Goal: Task Accomplishment & Management: Use online tool/utility

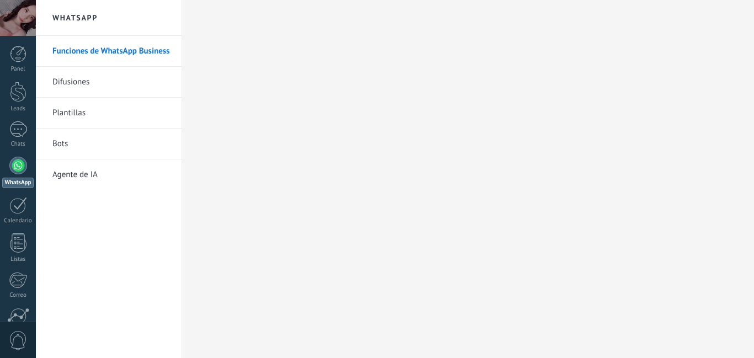
click at [93, 176] on link "Agente de IA" at bounding box center [111, 174] width 118 height 31
click at [14, 171] on div at bounding box center [18, 166] width 18 height 18
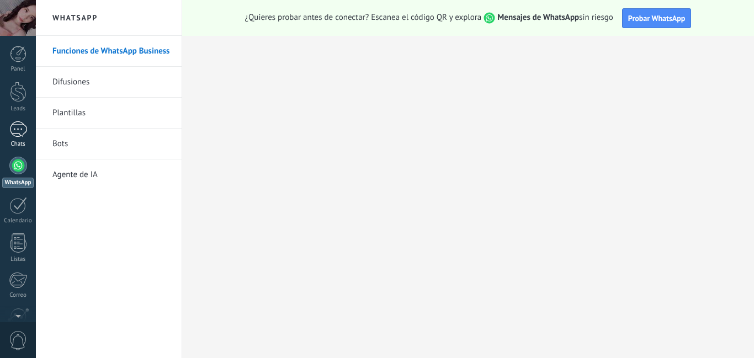
click at [18, 136] on div at bounding box center [18, 129] width 18 height 16
click at [18, 135] on div at bounding box center [18, 129] width 18 height 16
click at [79, 162] on link "Agente de IA" at bounding box center [111, 174] width 118 height 31
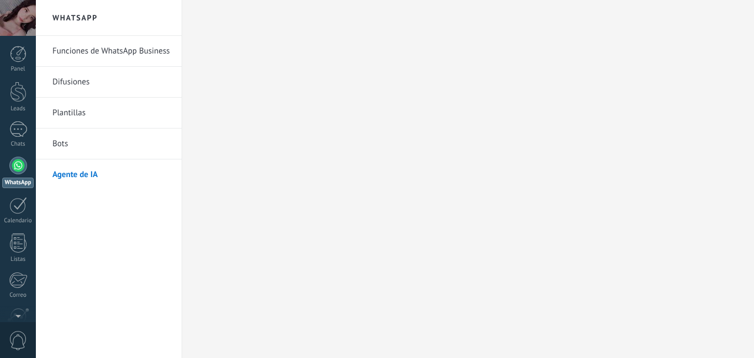
click at [408, 119] on div at bounding box center [468, 179] width 572 height 358
click at [79, 176] on link "Agente de IA" at bounding box center [111, 174] width 118 height 31
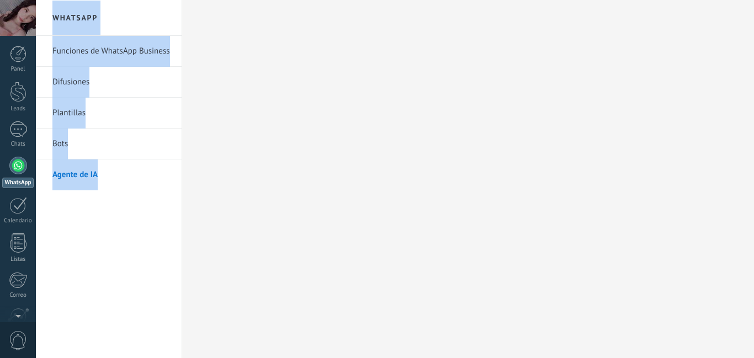
click at [66, 109] on body ".abccls-1,.abccls-2{fill-rule:evenodd}.abccls-2{fill:#fff} .abfcls-1{fill:none}…" at bounding box center [377, 179] width 754 height 358
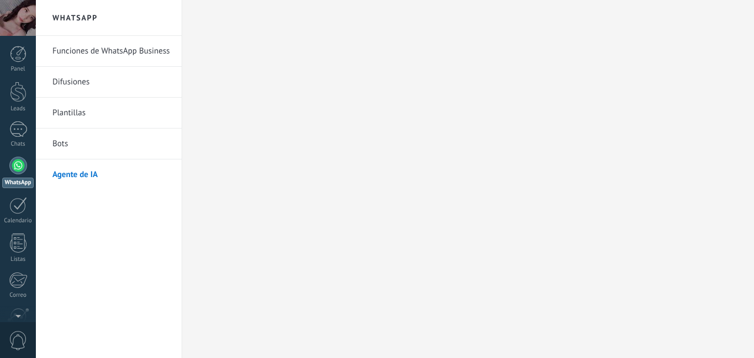
click at [72, 108] on link "Plantillas" at bounding box center [111, 113] width 118 height 31
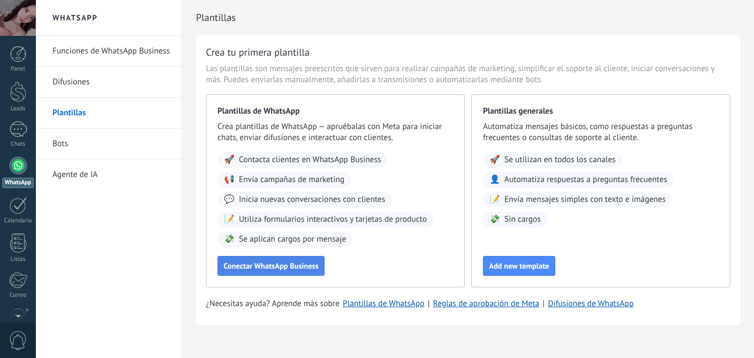
click at [295, 268] on span "Conectar WhatsApp Business" at bounding box center [270, 266] width 95 height 8
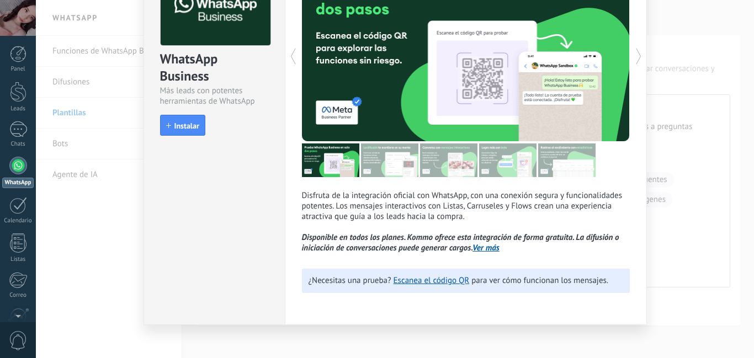
scroll to position [93, 0]
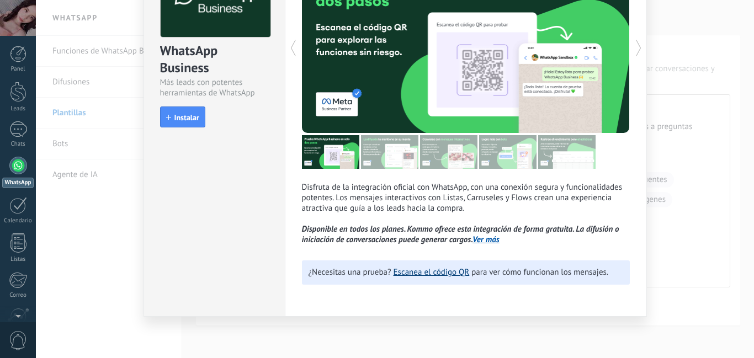
click at [443, 274] on link "Escanea el código QR" at bounding box center [431, 272] width 76 height 10
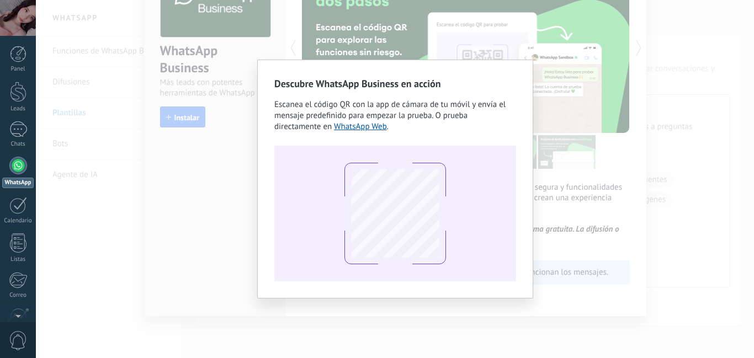
click at [617, 116] on div "Descubre WhatsApp Business en acción Escanea el código QR con la app [PERSON_NA…" at bounding box center [395, 179] width 718 height 358
